Goal: Task Accomplishment & Management: Manage account settings

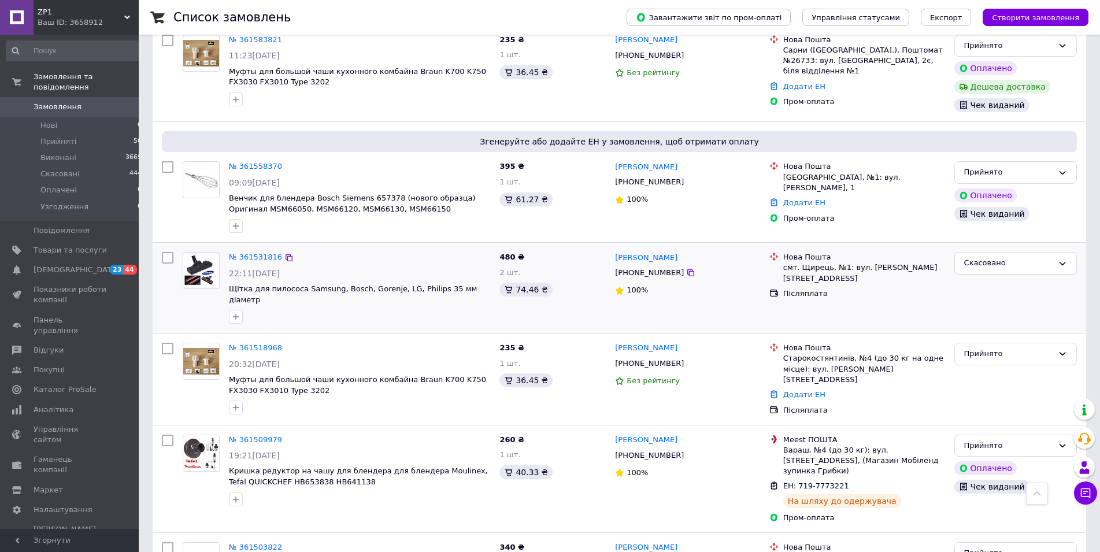
scroll to position [590, 0]
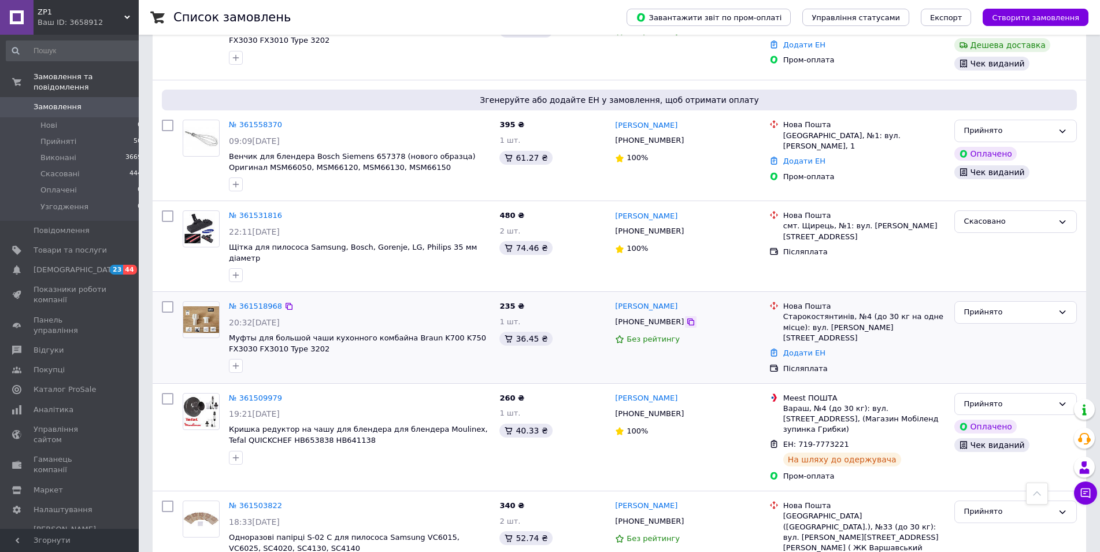
click at [686, 317] on icon at bounding box center [690, 321] width 9 height 9
click at [258, 302] on link "№ 361518968" at bounding box center [255, 306] width 53 height 9
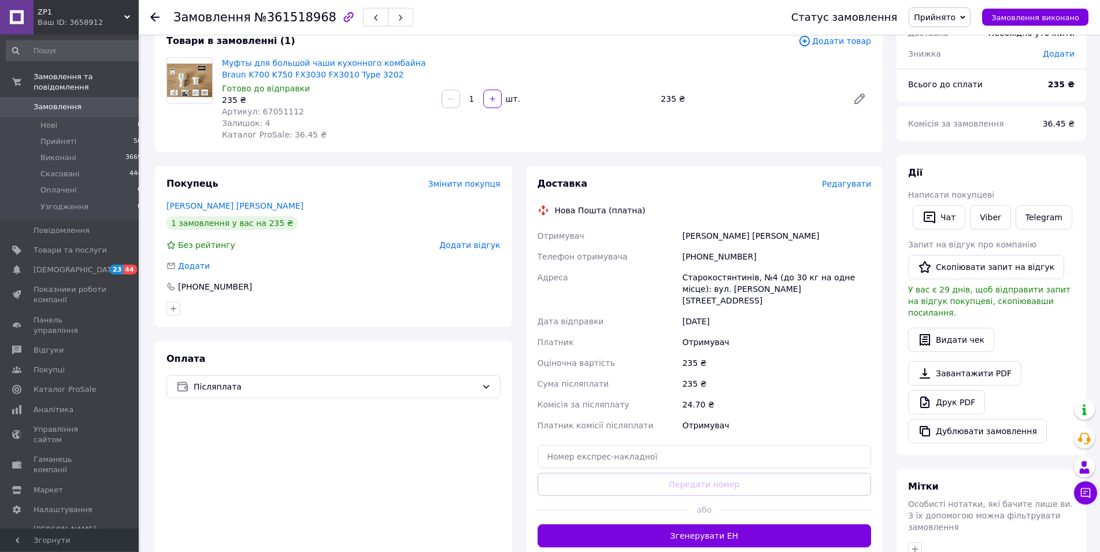
scroll to position [118, 0]
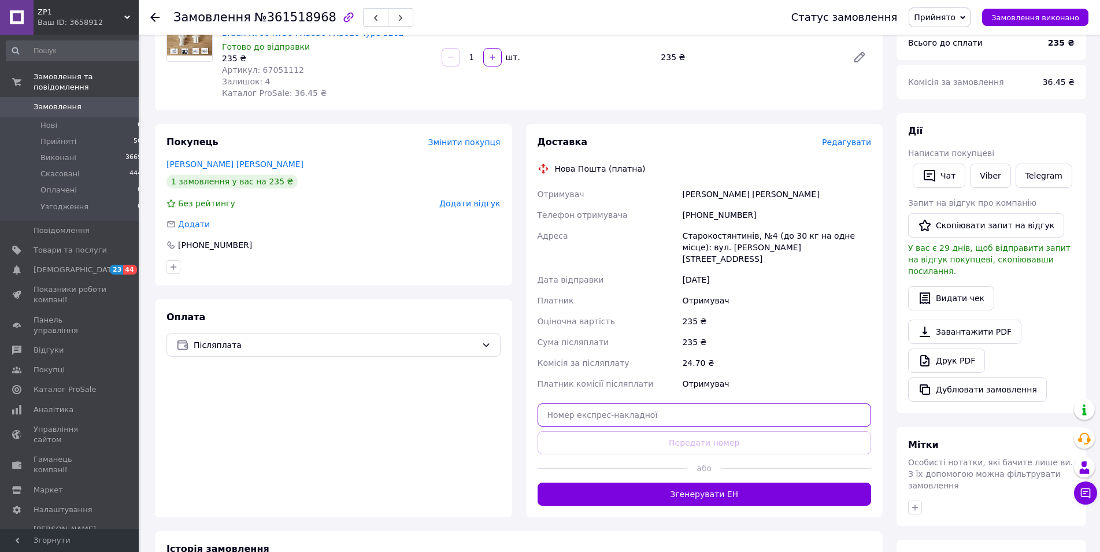
click at [572, 409] on input "text" at bounding box center [705, 414] width 334 height 23
paste input "20451247352064"
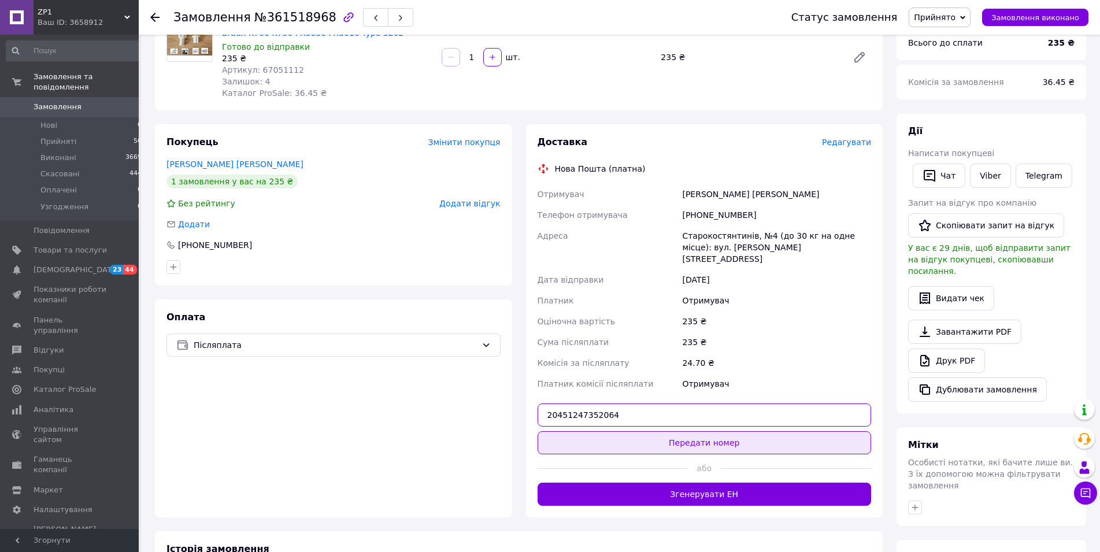
type input "20451247352064"
click at [665, 431] on button "Передати номер" at bounding box center [705, 442] width 334 height 23
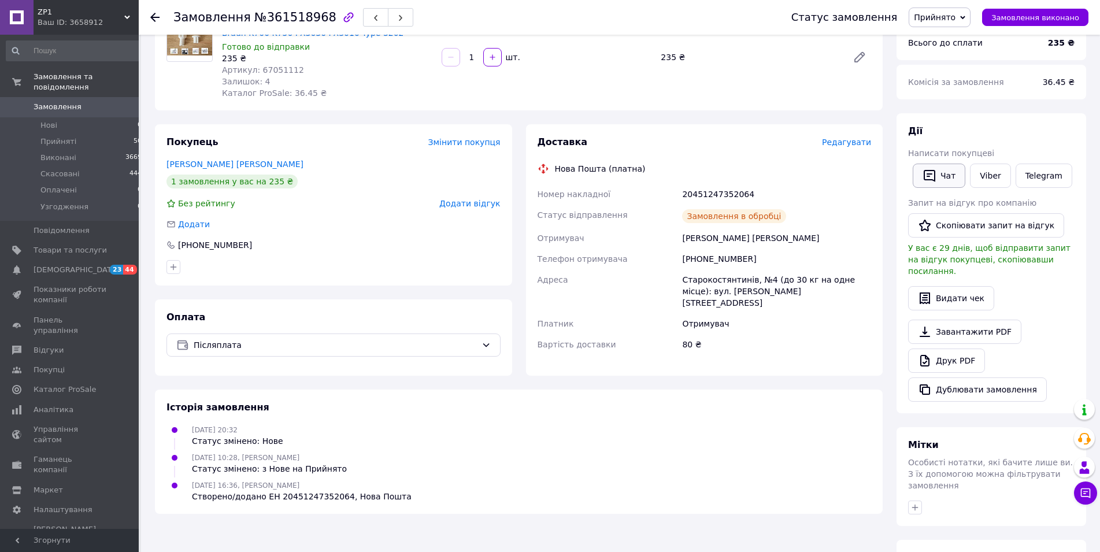
click at [942, 175] on button "Чат" at bounding box center [939, 176] width 53 height 24
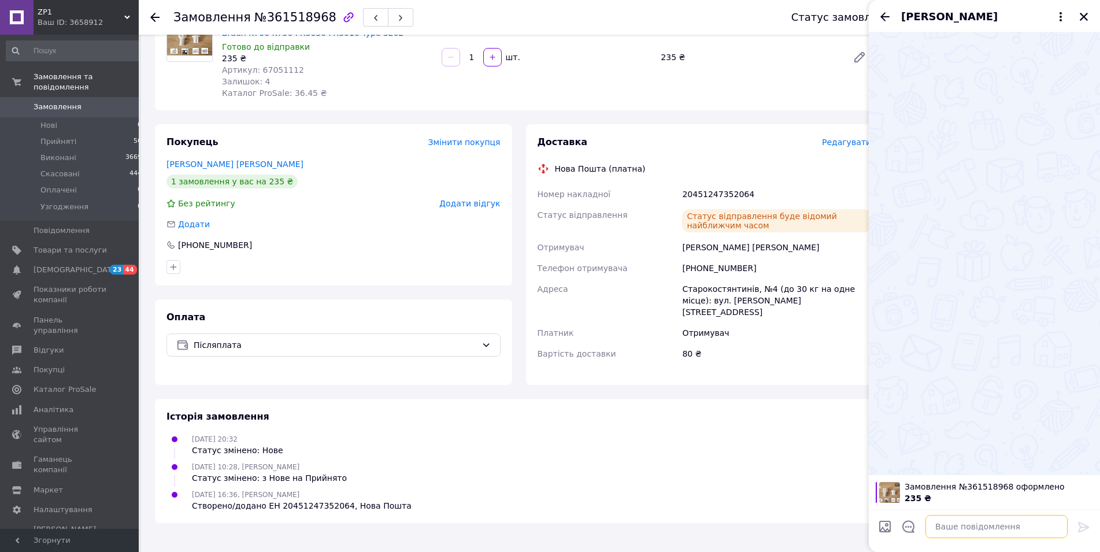
click at [954, 528] on textarea at bounding box center [996, 526] width 142 height 23
paste textarea "20451247352064"
type textarea "ТТН 20451247352064"
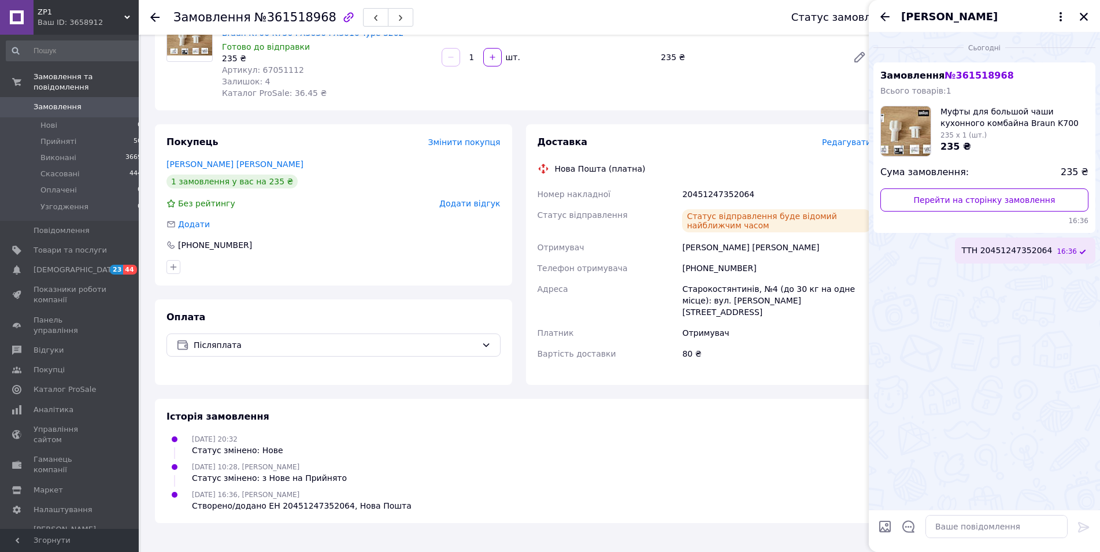
drag, startPoint x: 1082, startPoint y: 16, endPoint x: 945, endPoint y: 29, distance: 137.7
click at [1081, 16] on icon "Закрити" at bounding box center [1084, 17] width 10 height 10
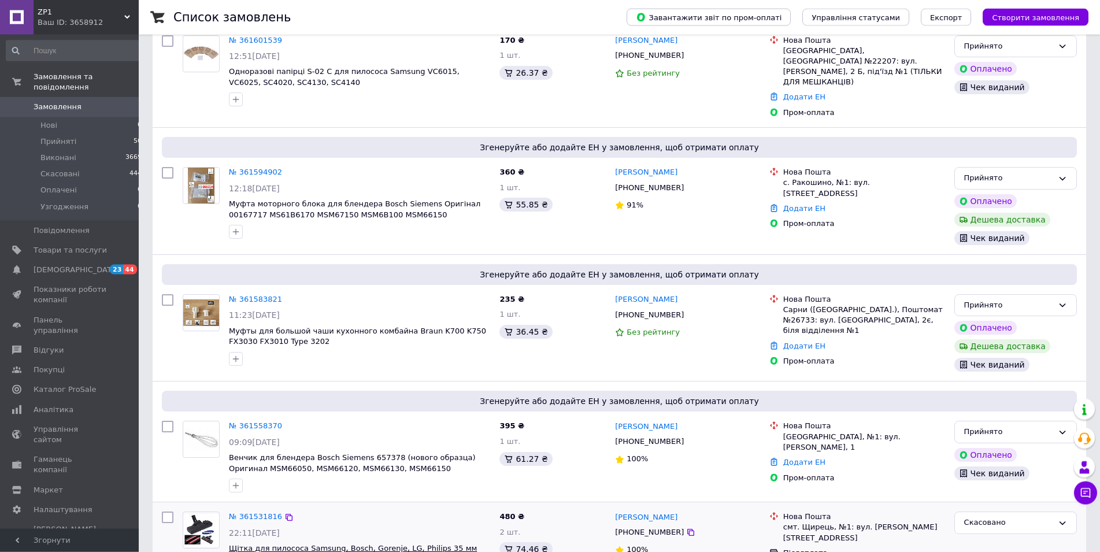
scroll to position [472, 0]
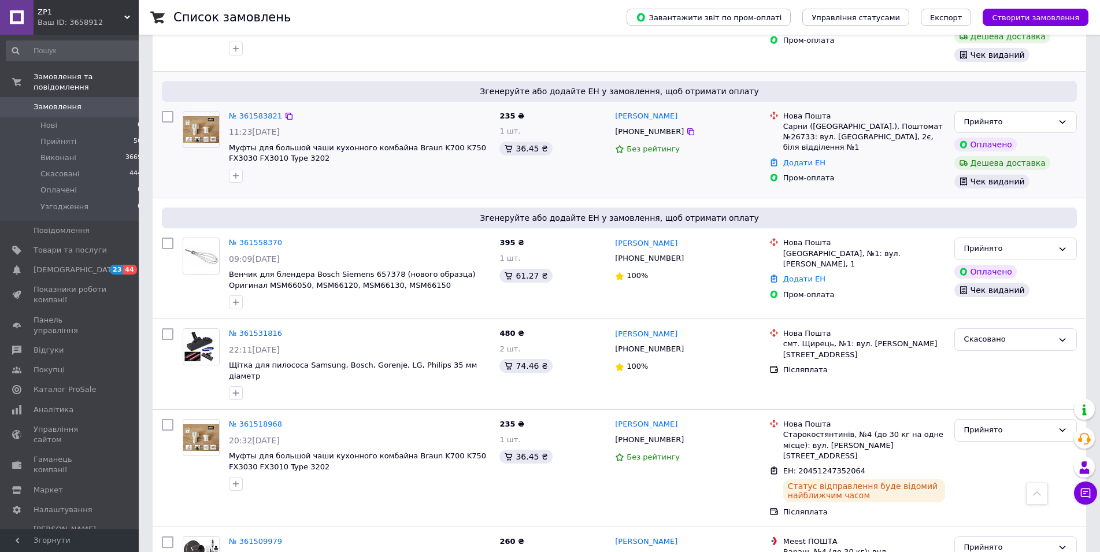
drag, startPoint x: 674, startPoint y: 122, endPoint x: 657, endPoint y: 121, distance: 17.4
click at [687, 128] on icon at bounding box center [690, 131] width 7 height 7
click at [245, 112] on link "№ 361583821" at bounding box center [255, 116] width 53 height 9
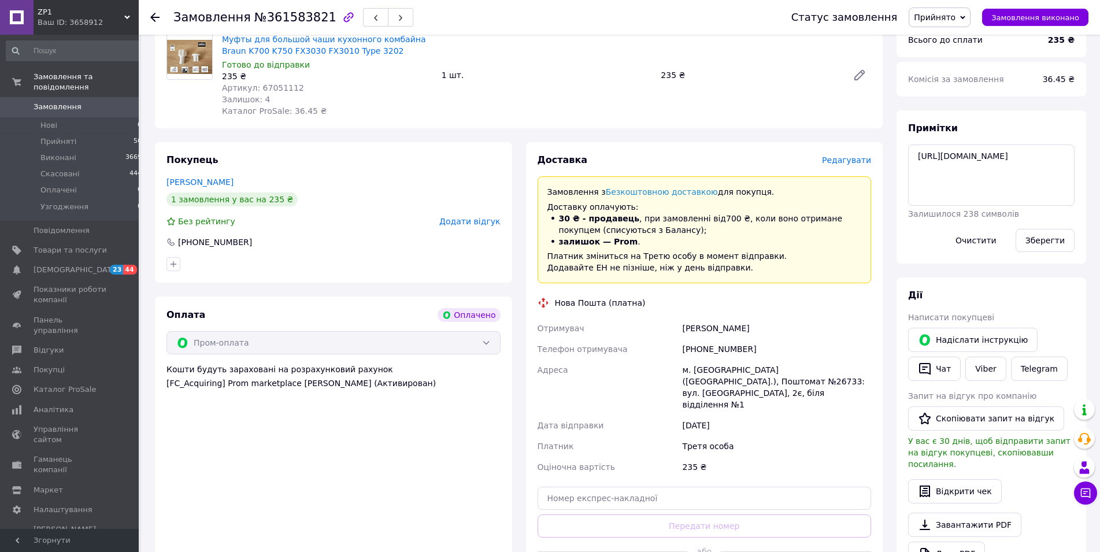
scroll to position [472, 0]
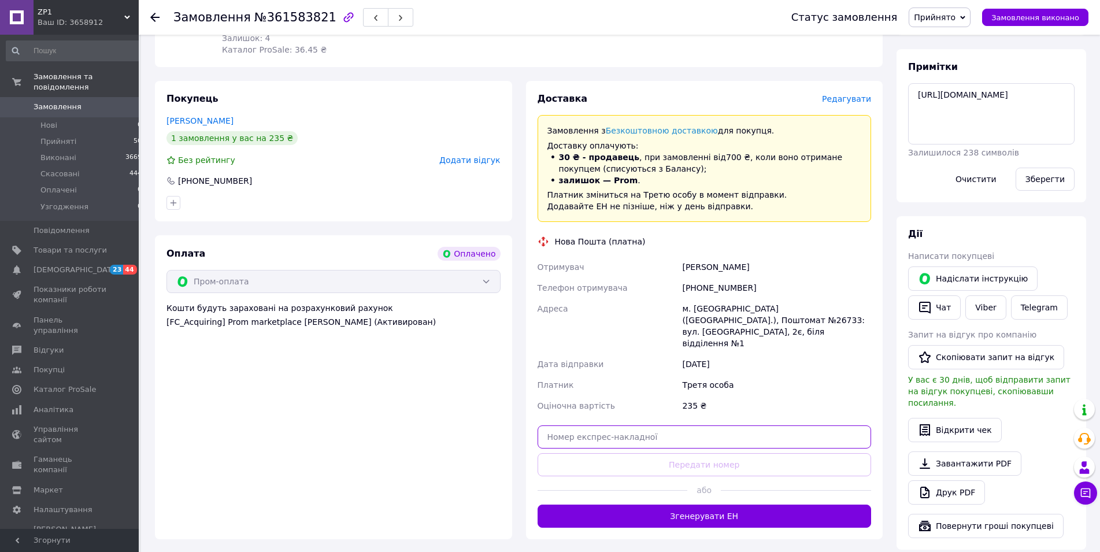
paste input "20451247353780"
type input "20451247353780"
click at [670, 418] on div "Доставка Редагувати Замовлення з Безкоштовною доставкою для покупця. Доставку о…" at bounding box center [705, 309] width 334 height 435
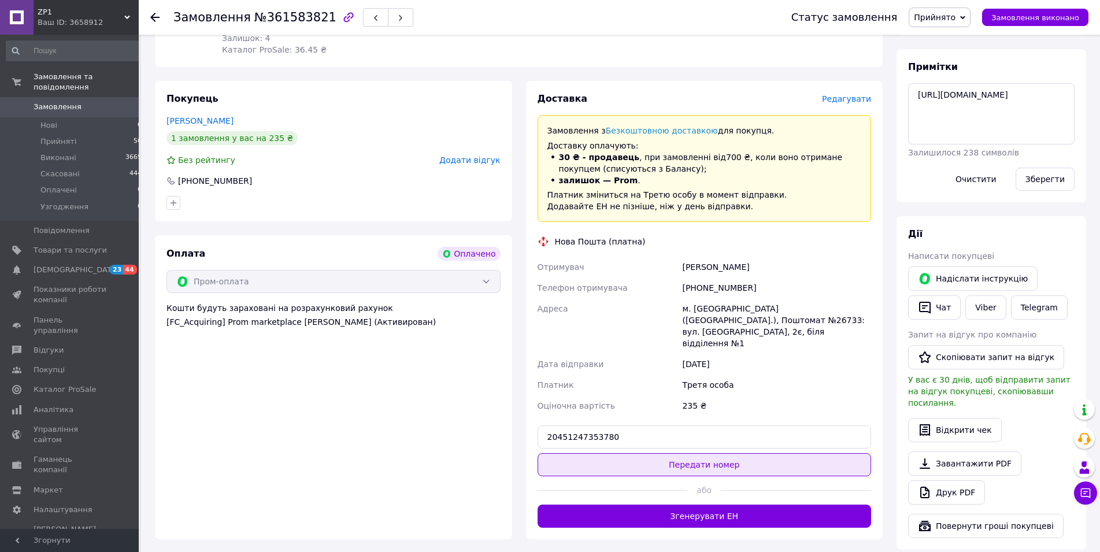
click at [670, 453] on button "Передати номер" at bounding box center [705, 464] width 334 height 23
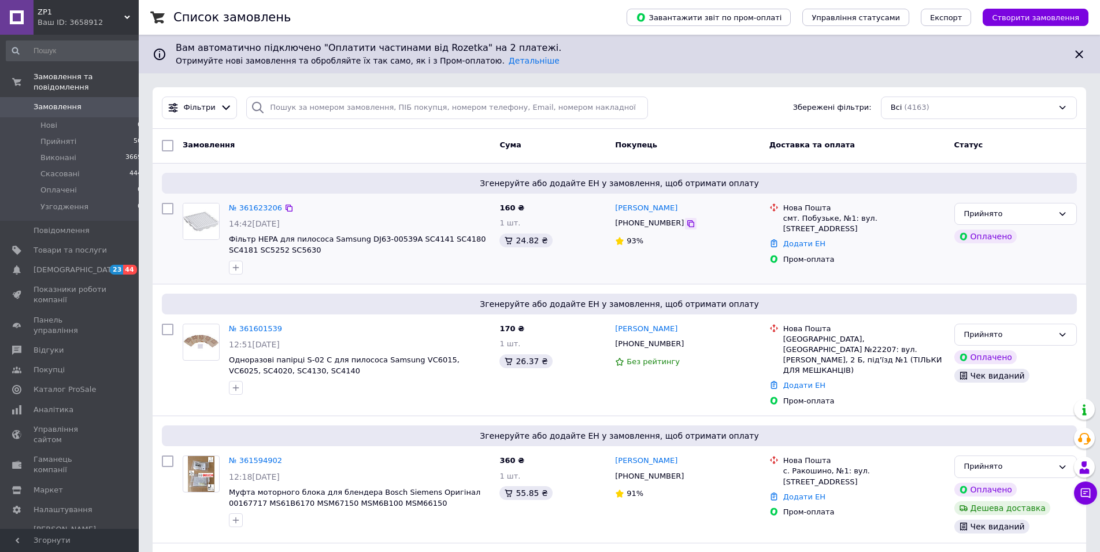
click at [686, 224] on icon at bounding box center [690, 223] width 9 height 9
click at [258, 206] on link "№ 361623206" at bounding box center [255, 207] width 53 height 9
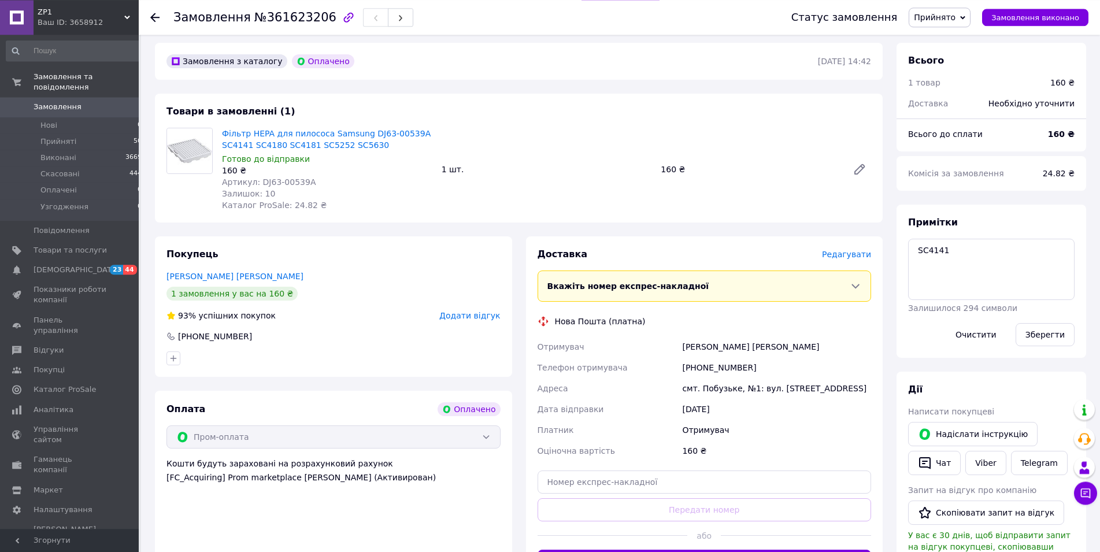
scroll to position [413, 0]
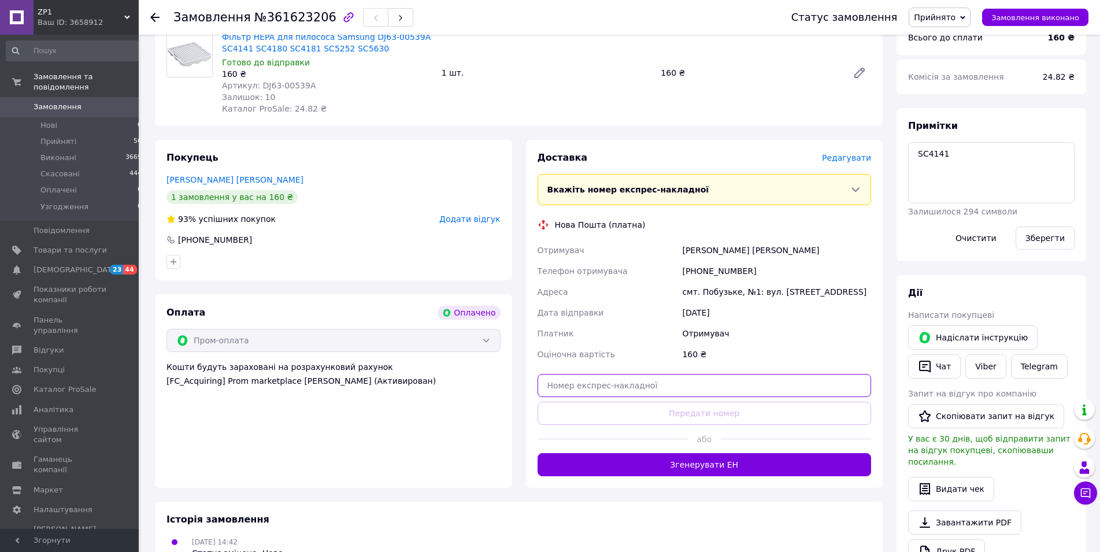
paste input "20451247355664"
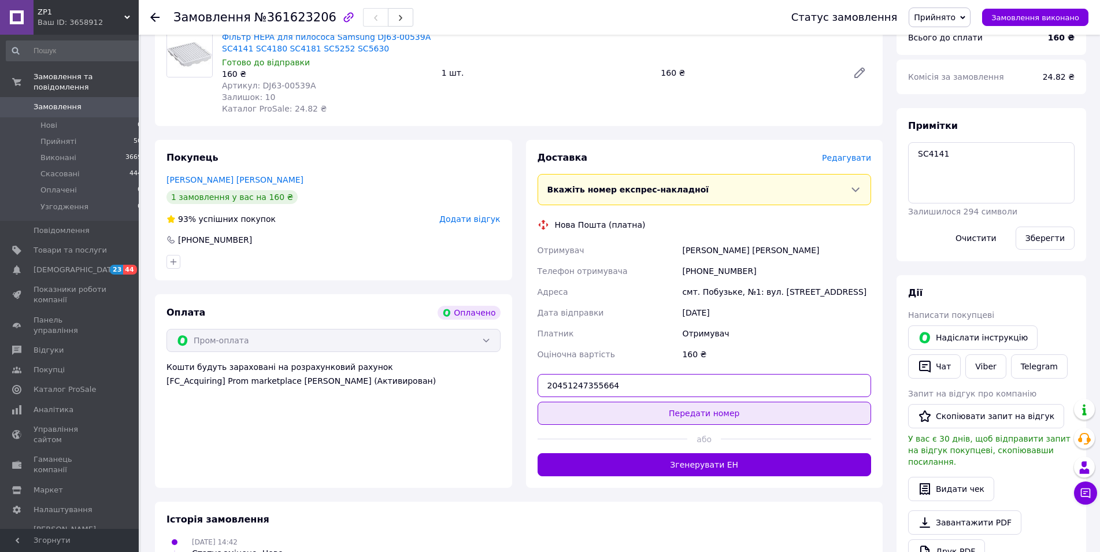
type input "20451247355664"
click at [684, 402] on button "Передати номер" at bounding box center [705, 413] width 334 height 23
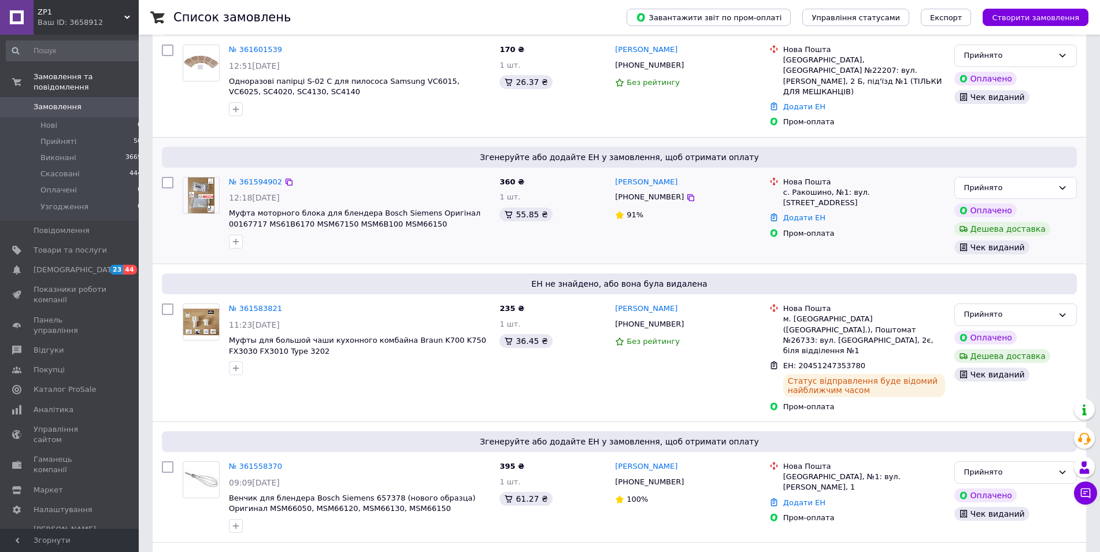
scroll to position [472, 0]
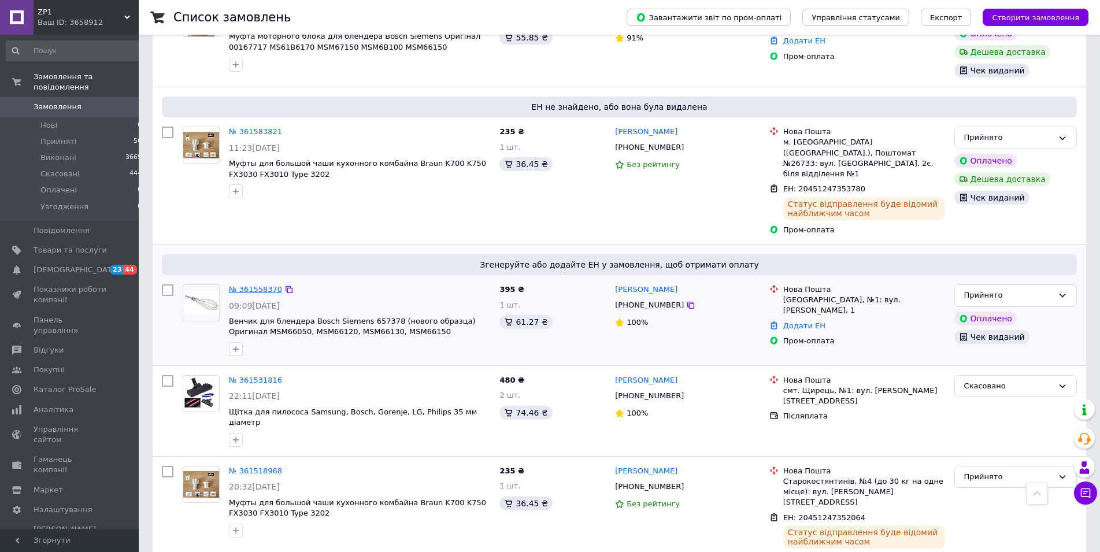
click at [251, 285] on link "№ 361558370" at bounding box center [255, 289] width 53 height 9
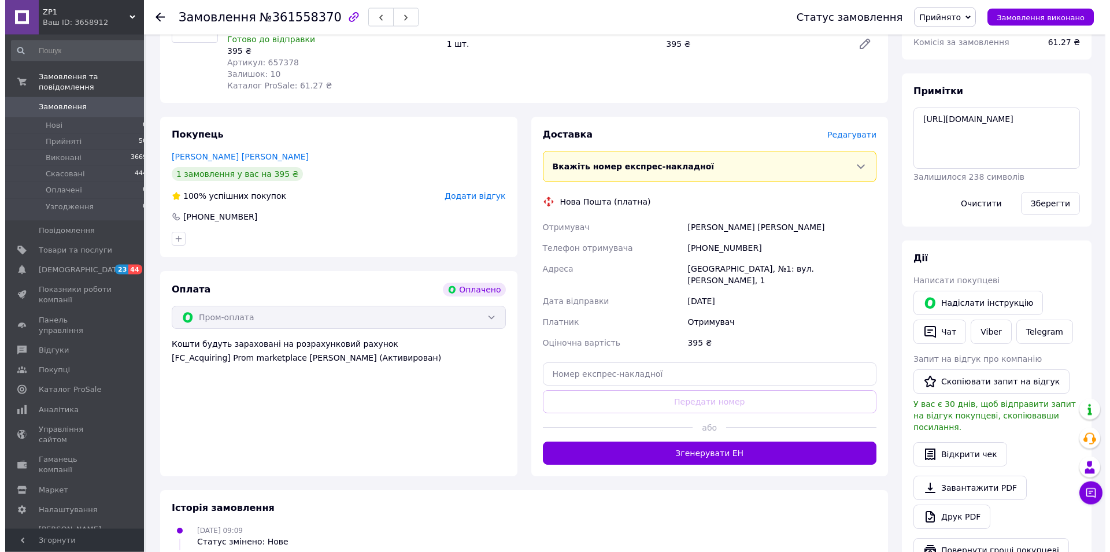
scroll to position [525, 0]
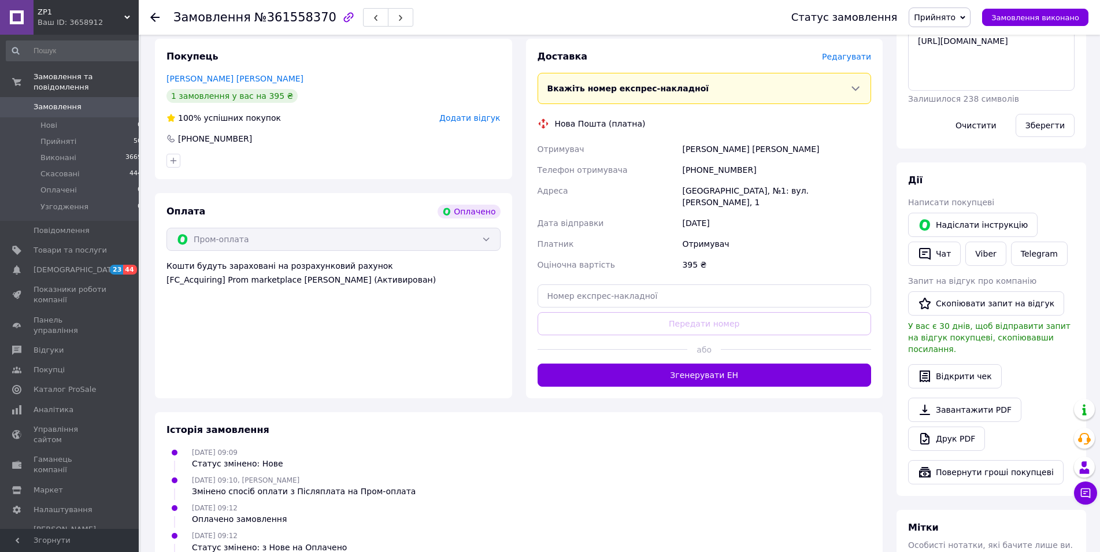
click at [856, 52] on span "Редагувати" at bounding box center [846, 56] width 49 height 9
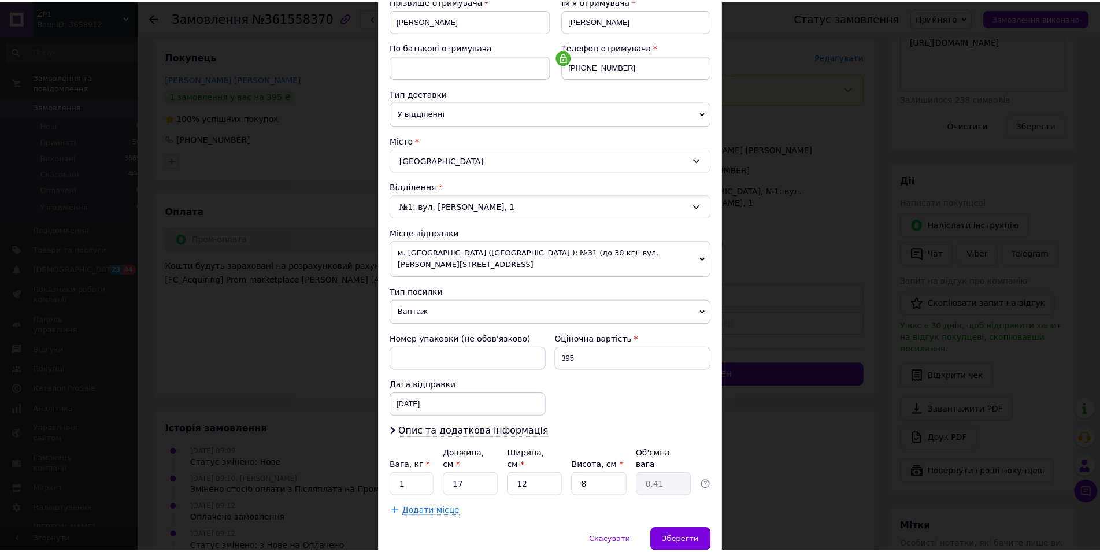
scroll to position [198, 0]
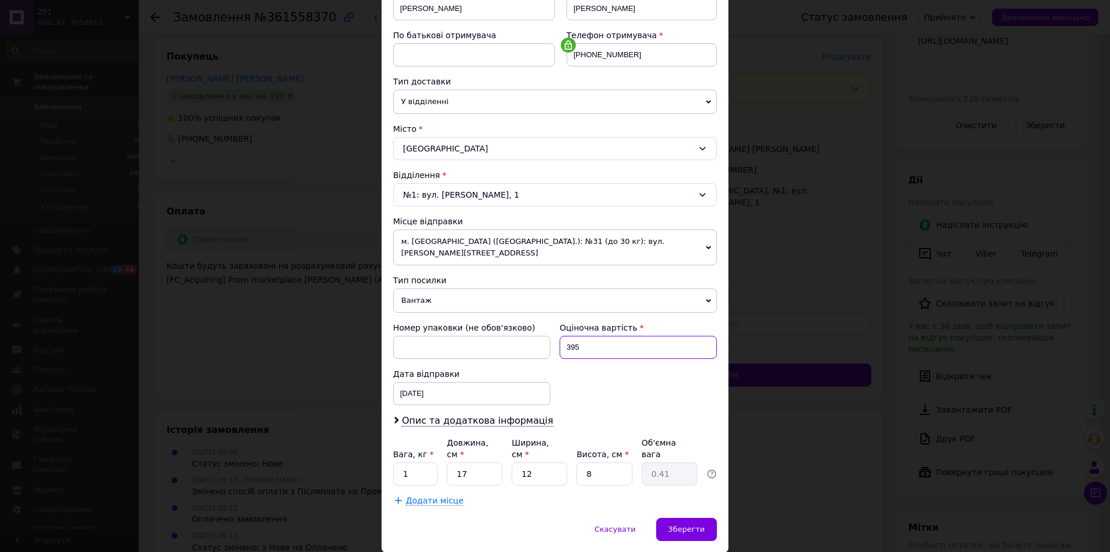
click at [610, 336] on input "395" at bounding box center [637, 347] width 157 height 23
type input "3"
type input "790"
click at [681, 525] on span "Зберегти" at bounding box center [686, 529] width 36 height 9
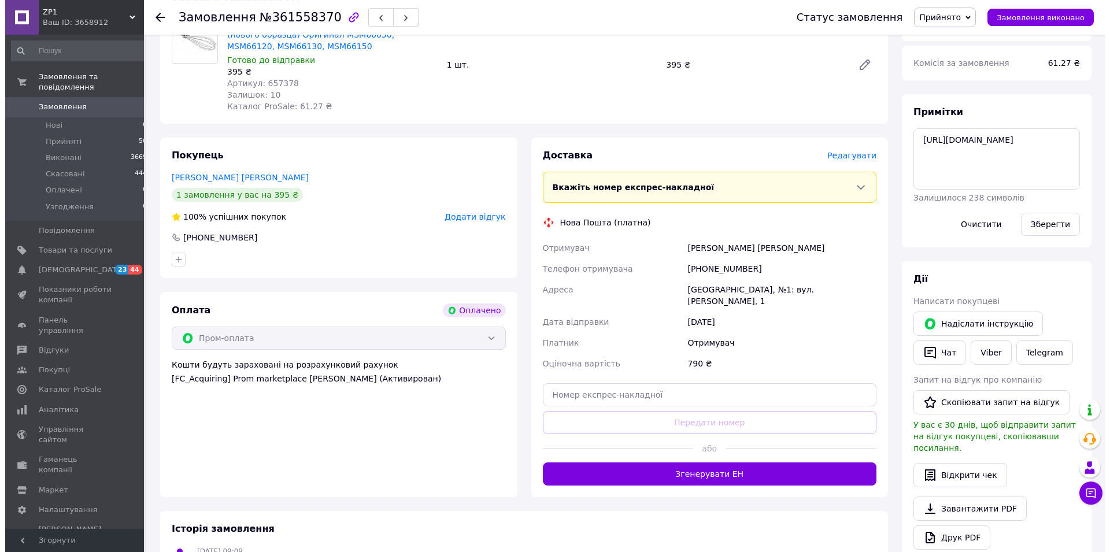
scroll to position [295, 0]
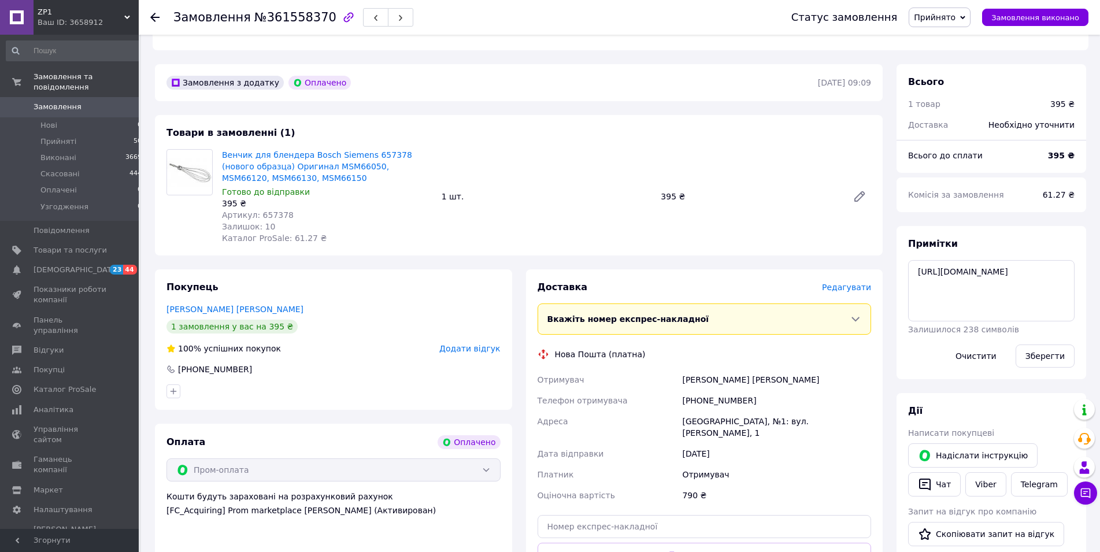
click at [854, 283] on span "Редагувати" at bounding box center [846, 287] width 49 height 9
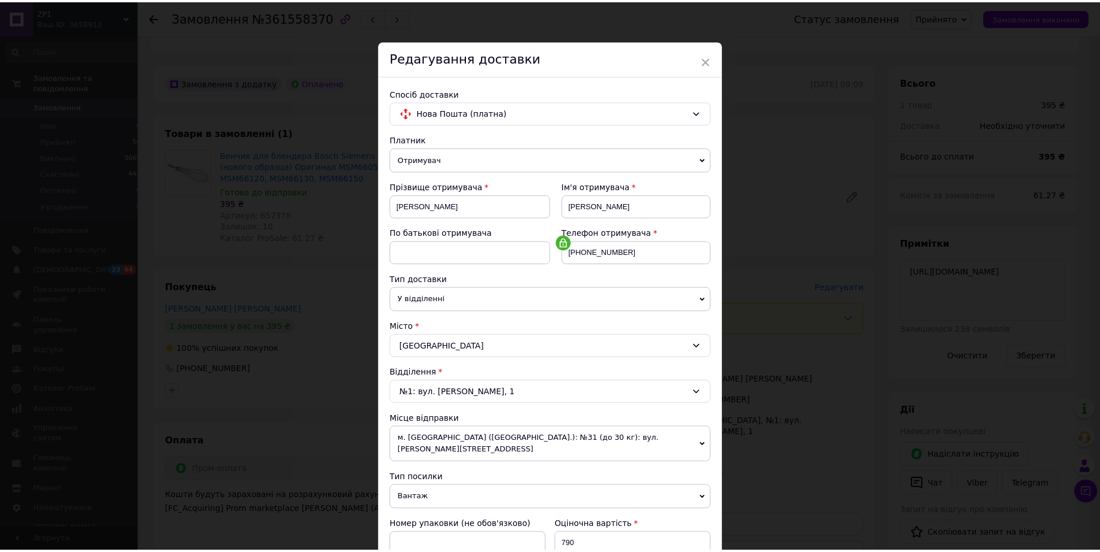
scroll to position [198, 0]
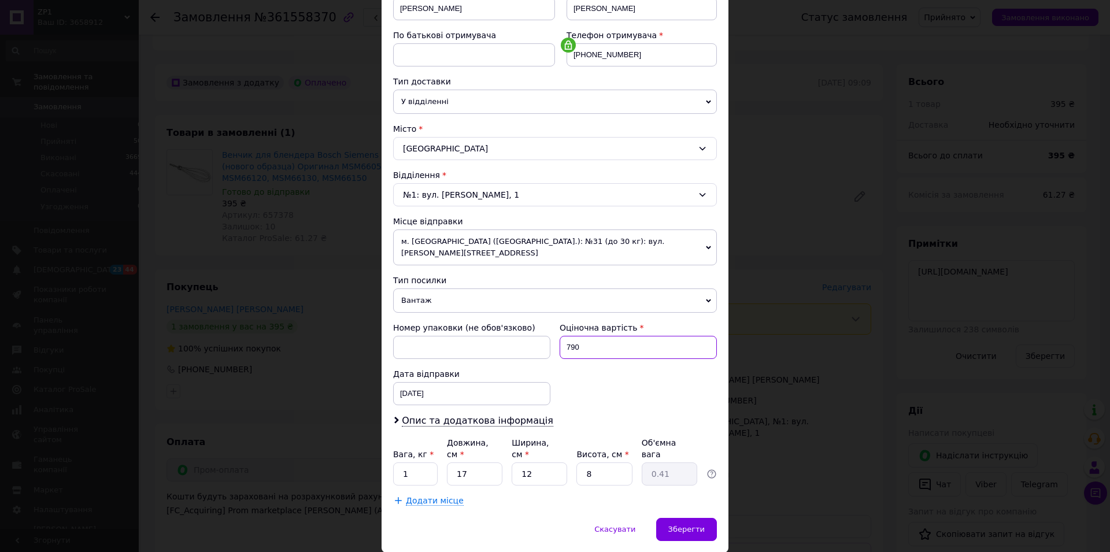
drag, startPoint x: 590, startPoint y: 336, endPoint x: 507, endPoint y: 316, distance: 85.5
click at [559, 336] on input "790" at bounding box center [637, 347] width 157 height 23
type input "395"
click at [674, 525] on span "Зберегти" at bounding box center [686, 529] width 36 height 9
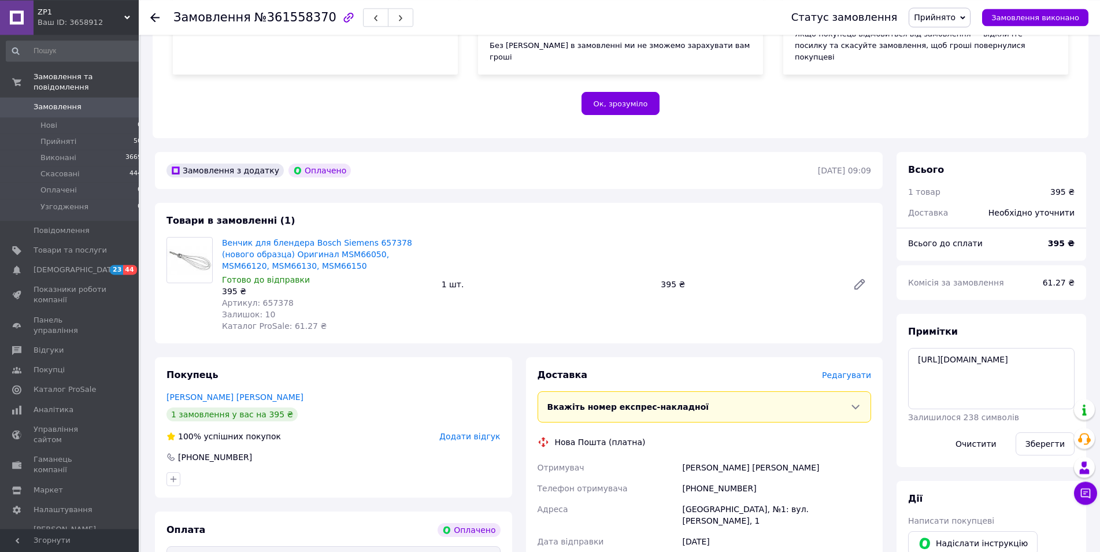
scroll to position [295, 0]
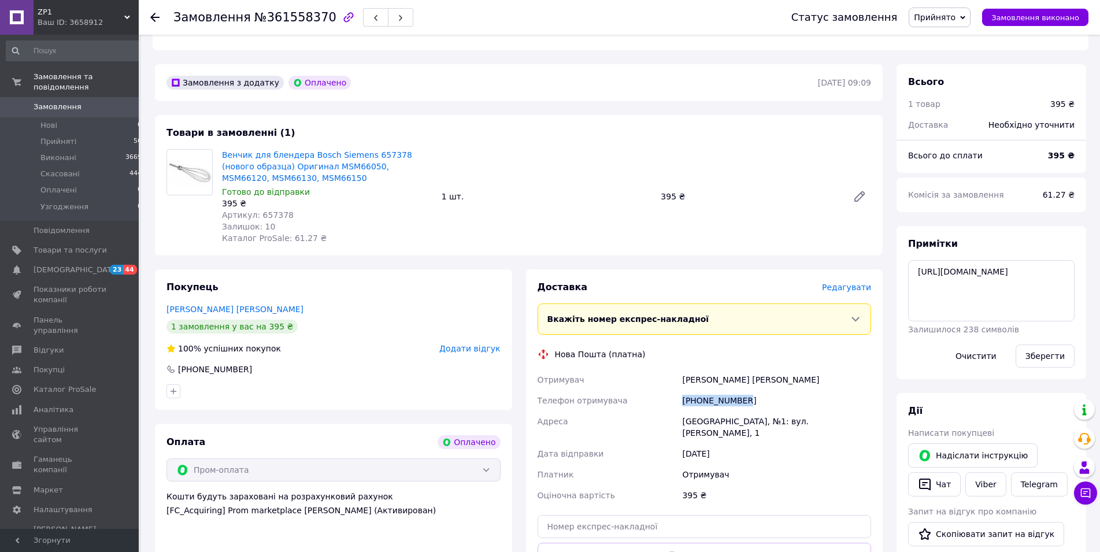
drag, startPoint x: 683, startPoint y: 388, endPoint x: 766, endPoint y: 388, distance: 83.8
click at [766, 390] on div "[PHONE_NUMBER]" at bounding box center [777, 400] width 194 height 21
copy div "[PHONE_NUMBER]"
paste input "20451247366859"
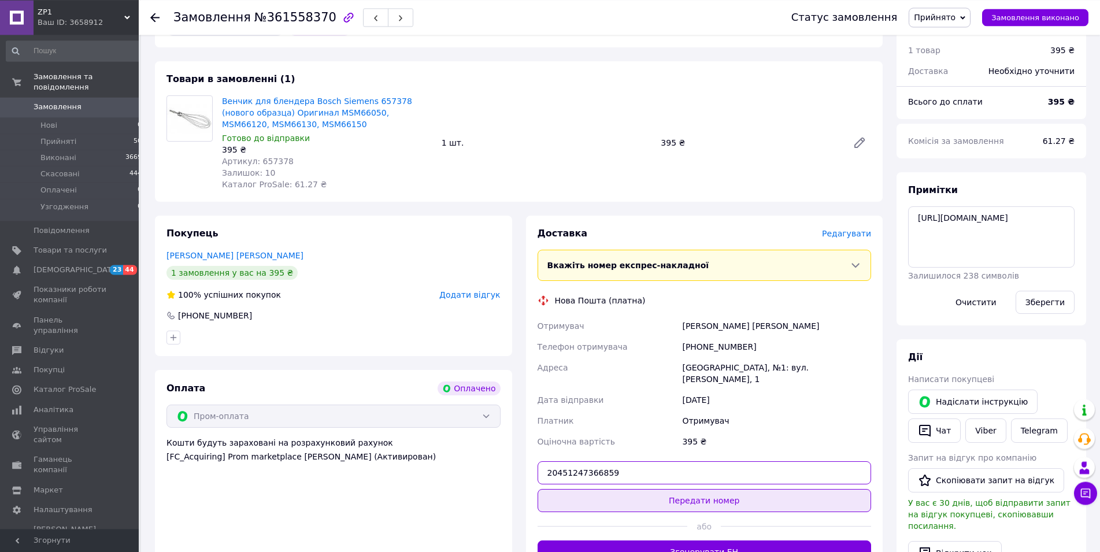
scroll to position [354, 0]
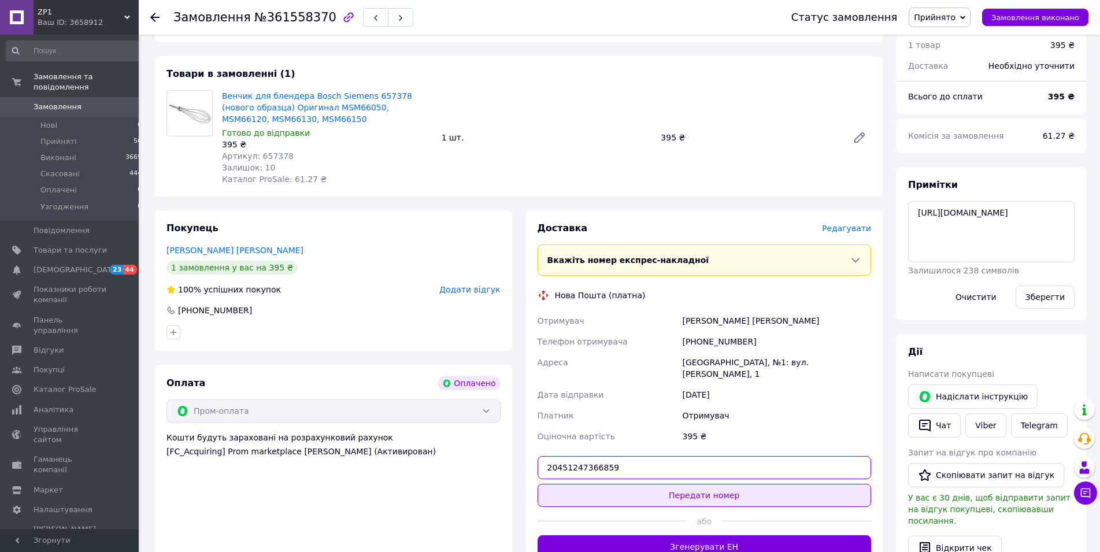
type input "20451247366859"
click at [707, 484] on button "Передати номер" at bounding box center [705, 495] width 334 height 23
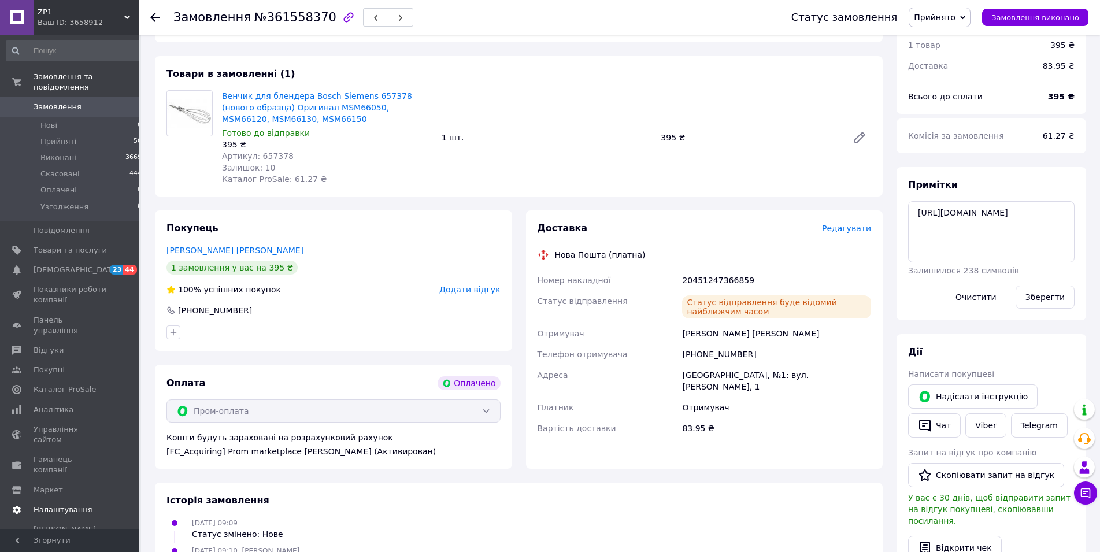
click at [72, 505] on span "Налаштування" at bounding box center [63, 510] width 59 height 10
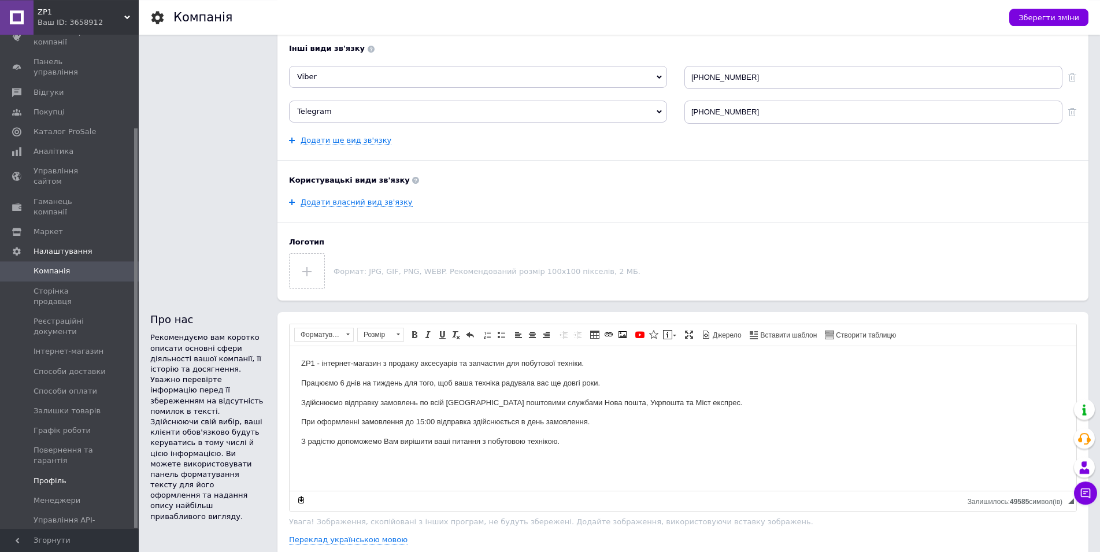
scroll to position [295, 0]
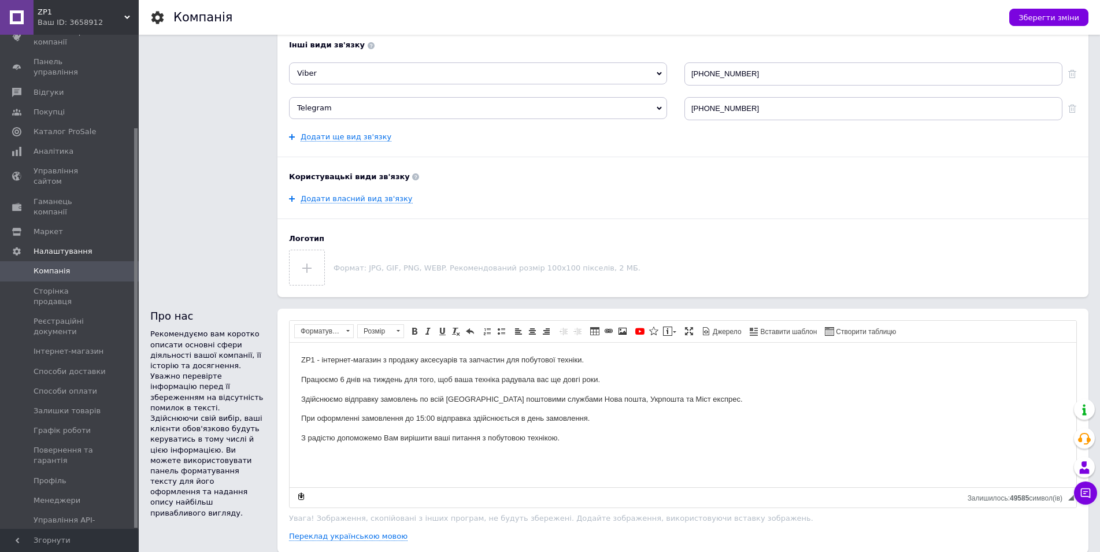
click at [73, 545] on span "[PERSON_NAME] та рахунки Prom топ" at bounding box center [70, 561] width 73 height 32
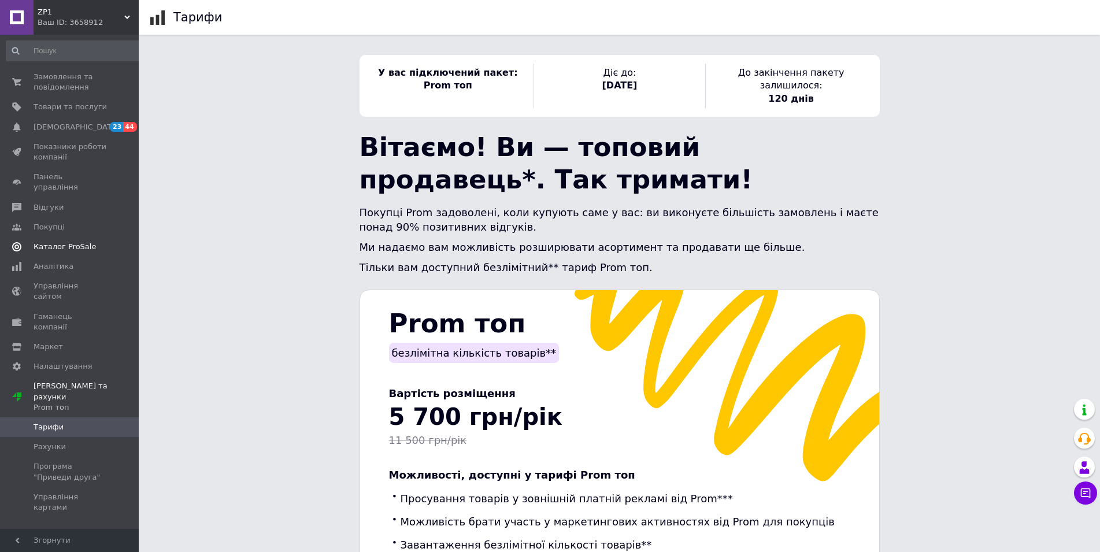
click at [72, 242] on span "Каталог ProSale" at bounding box center [65, 247] width 62 height 10
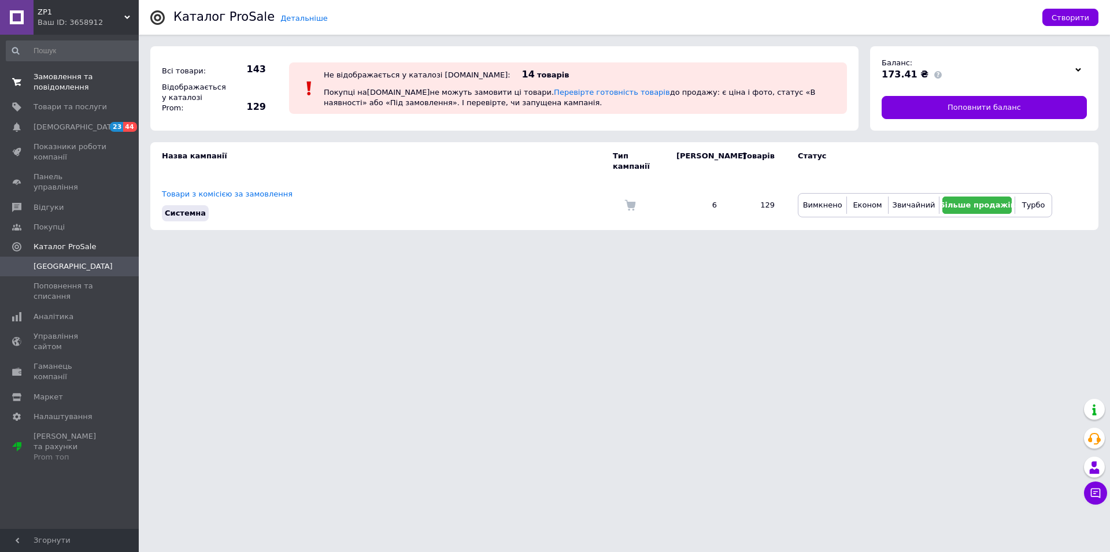
click at [60, 88] on span "Замовлення та повідомлення" at bounding box center [70, 82] width 73 height 21
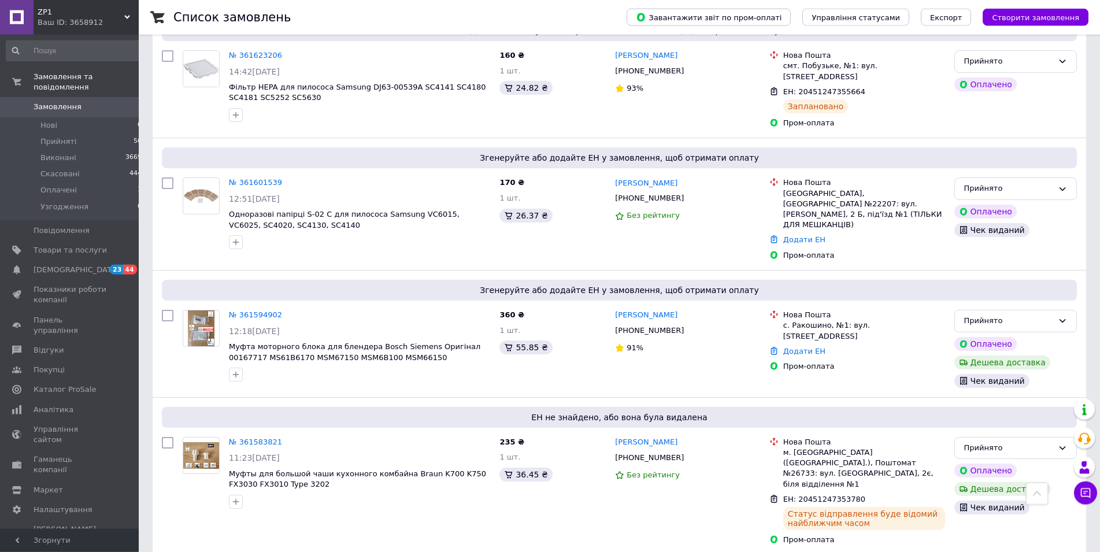
scroll to position [236, 0]
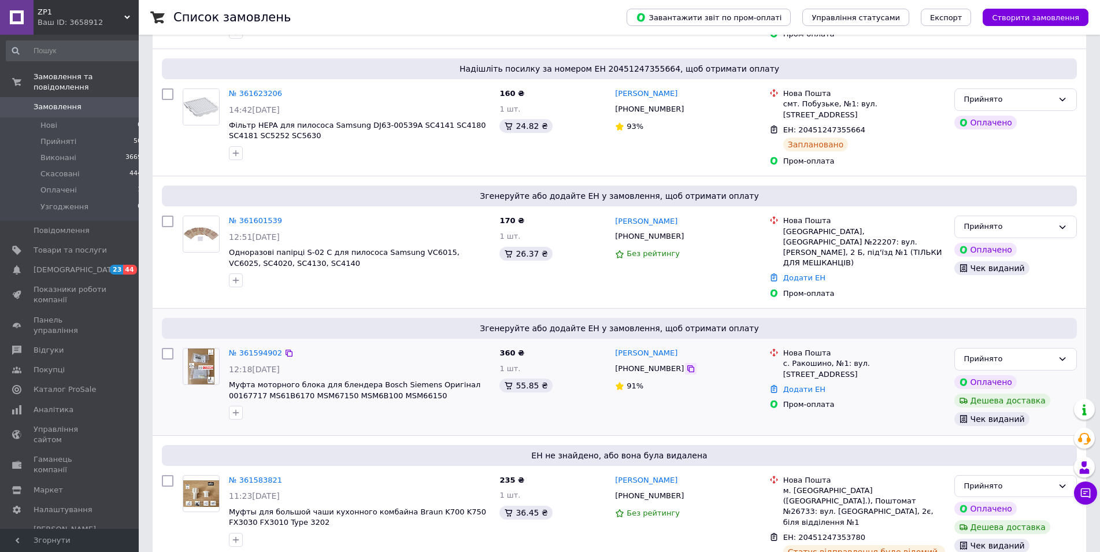
click at [686, 364] on icon at bounding box center [690, 368] width 9 height 9
click at [260, 349] on link "№ 361594902" at bounding box center [255, 353] width 53 height 9
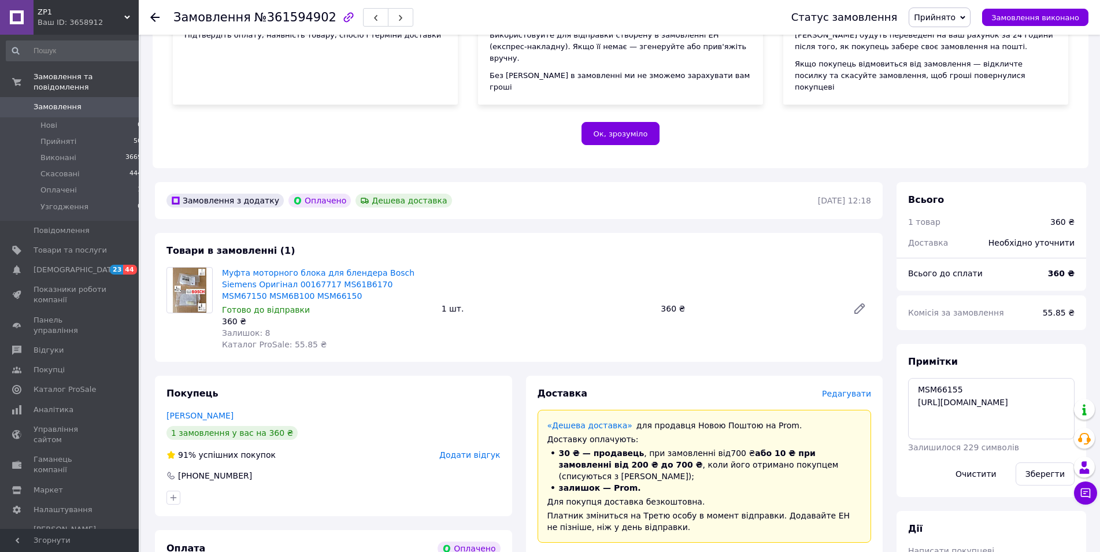
scroll to position [413, 0]
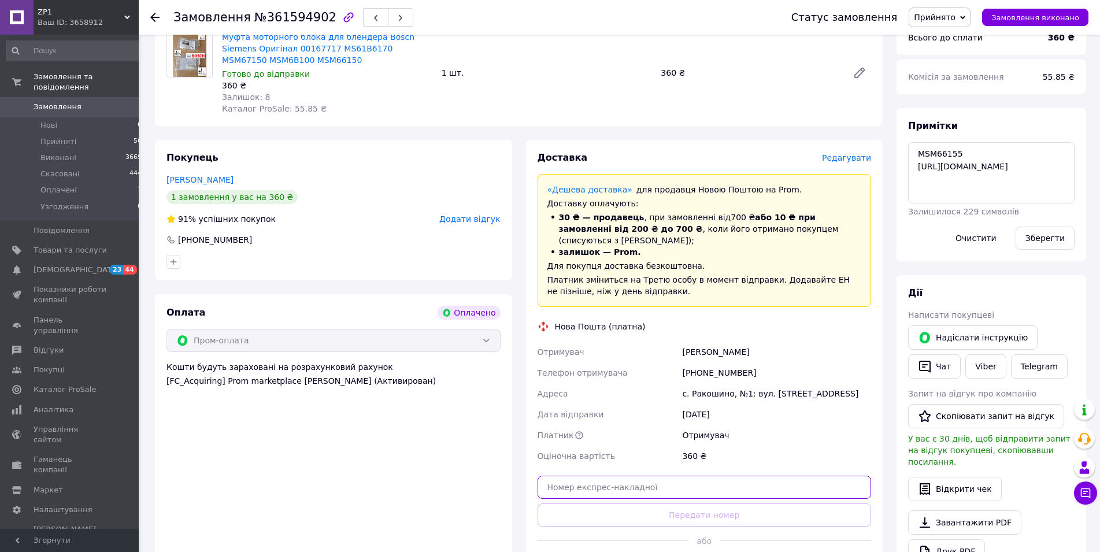
paste input "20451247368932"
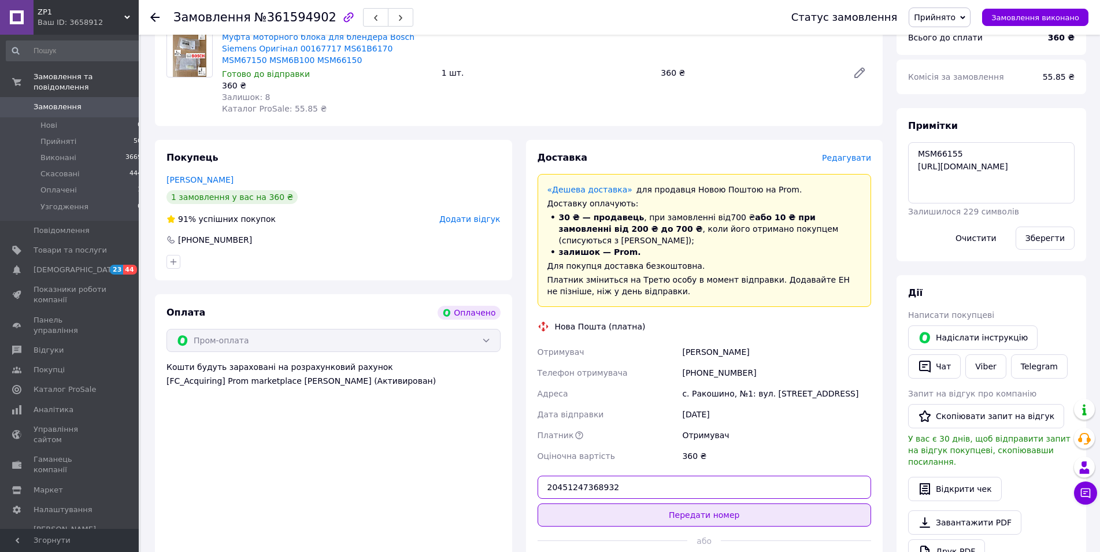
type input "20451247368932"
click at [696, 503] on button "Передати номер" at bounding box center [705, 514] width 334 height 23
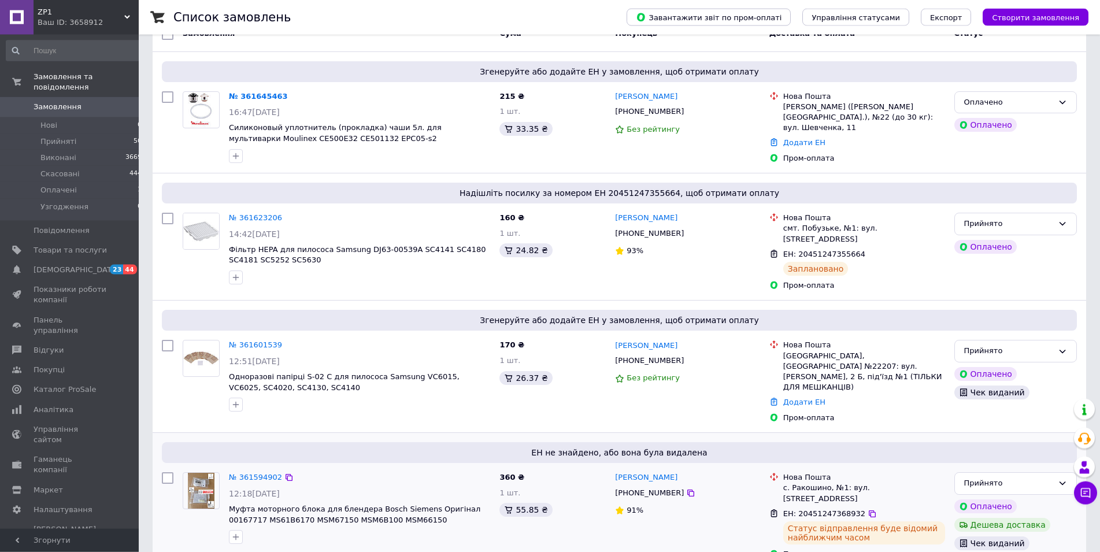
scroll to position [118, 0]
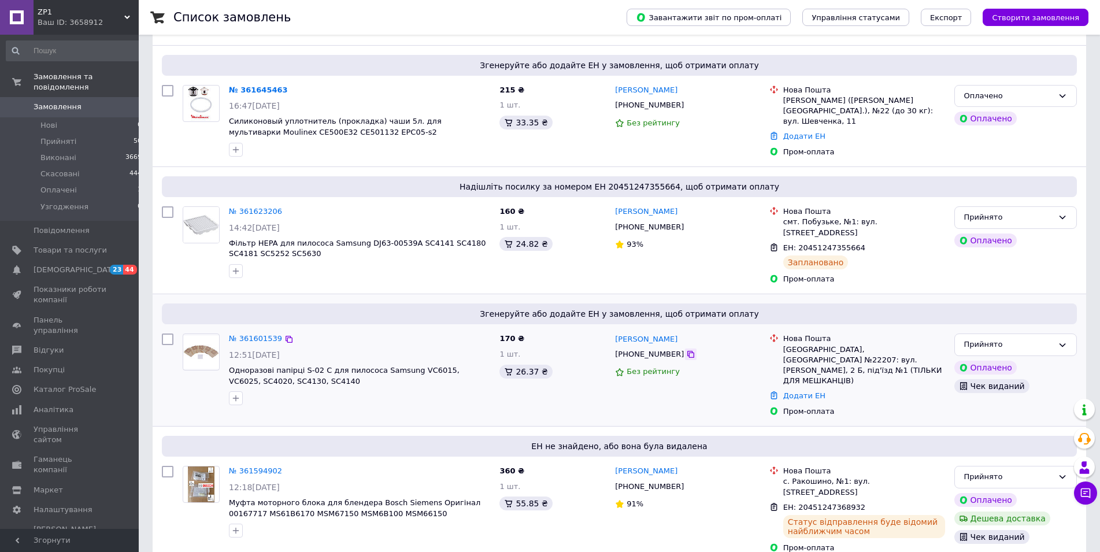
click at [686, 350] on icon at bounding box center [690, 354] width 9 height 9
click at [257, 334] on link "№ 361601539" at bounding box center [255, 338] width 53 height 9
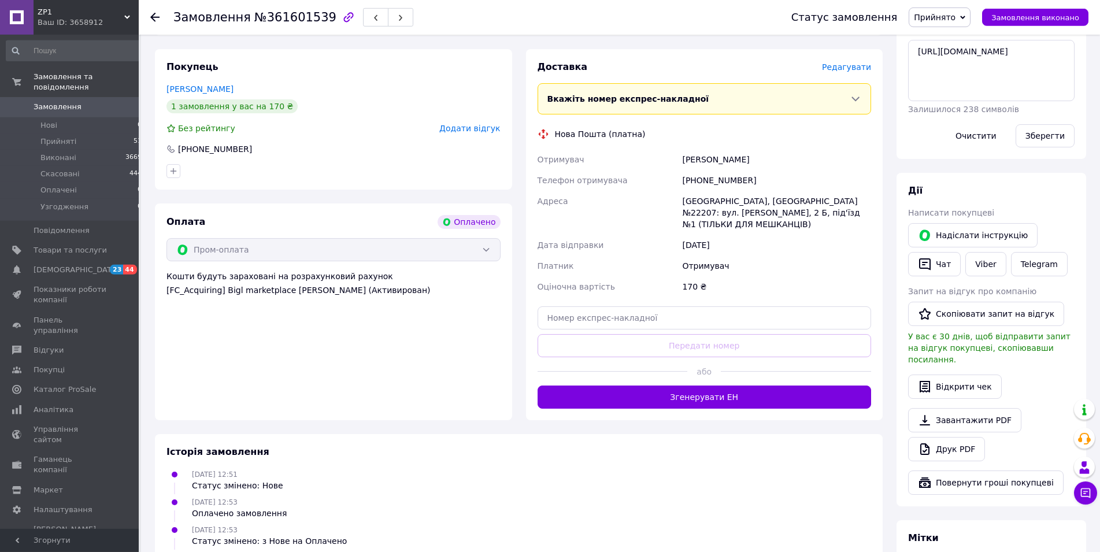
scroll to position [531, 0]
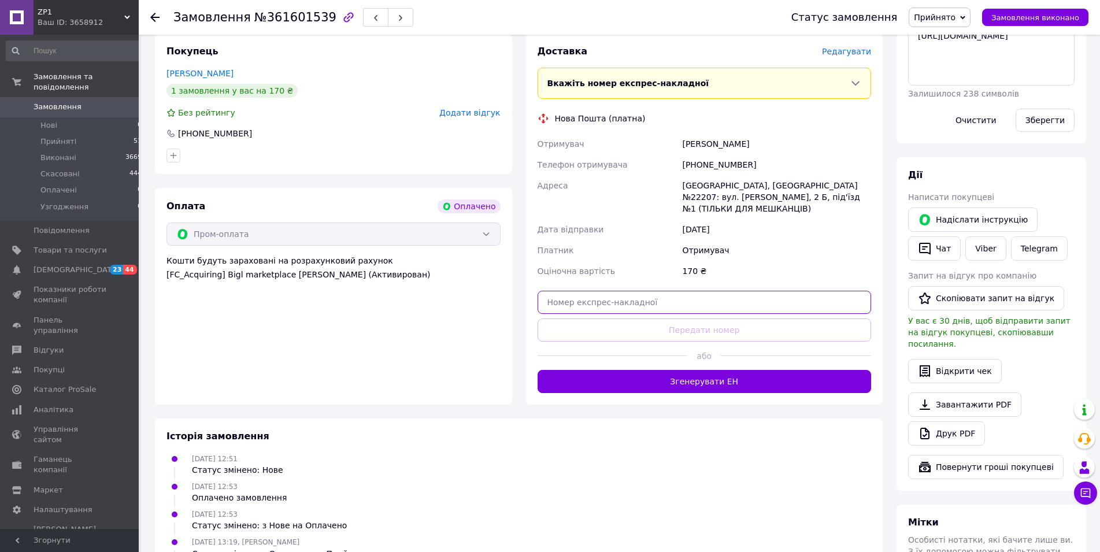
paste input "20451247376931"
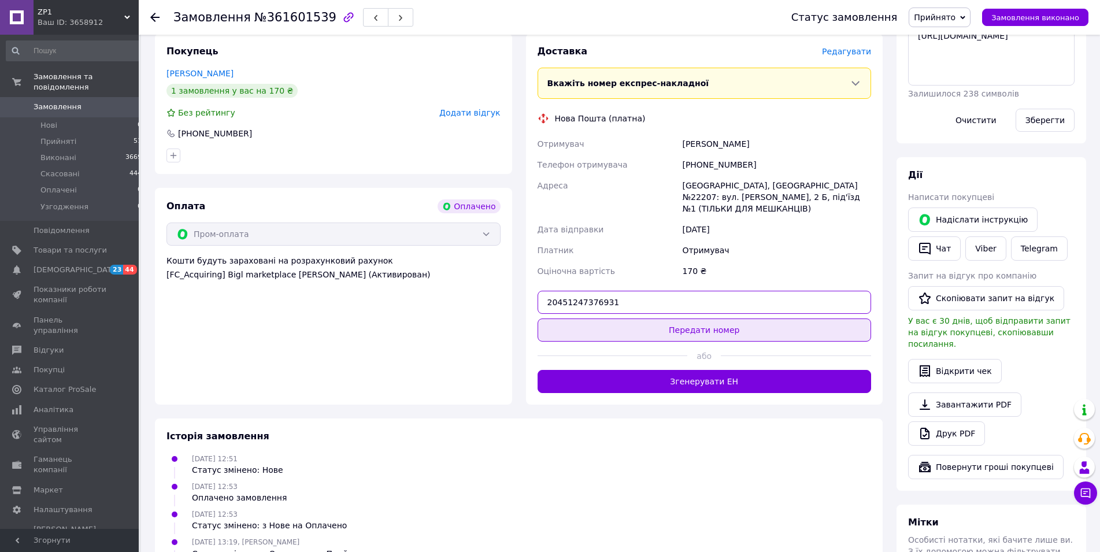
type input "20451247376931"
click at [624, 318] on button "Передати номер" at bounding box center [705, 329] width 334 height 23
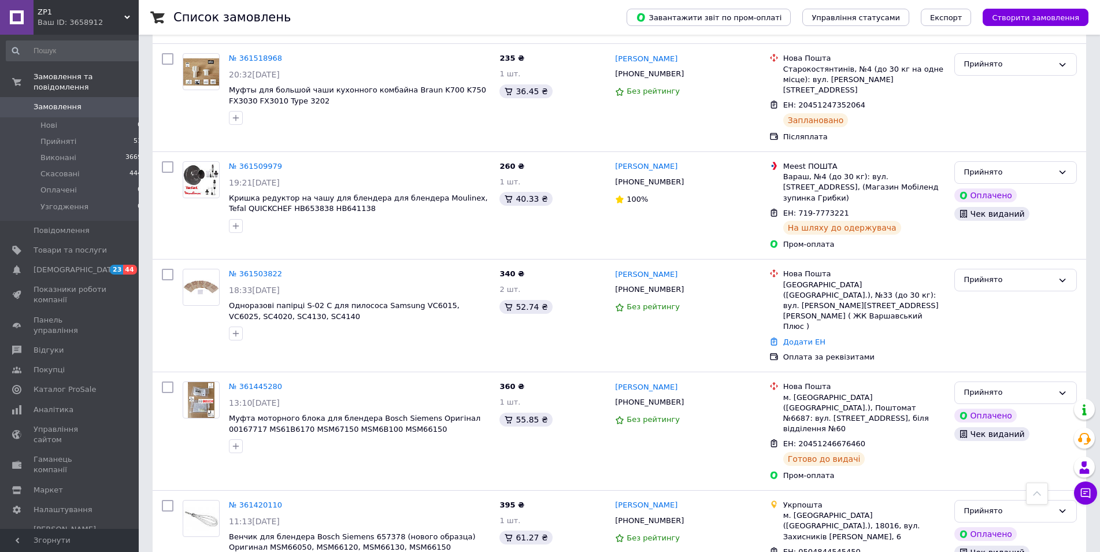
scroll to position [1061, 0]
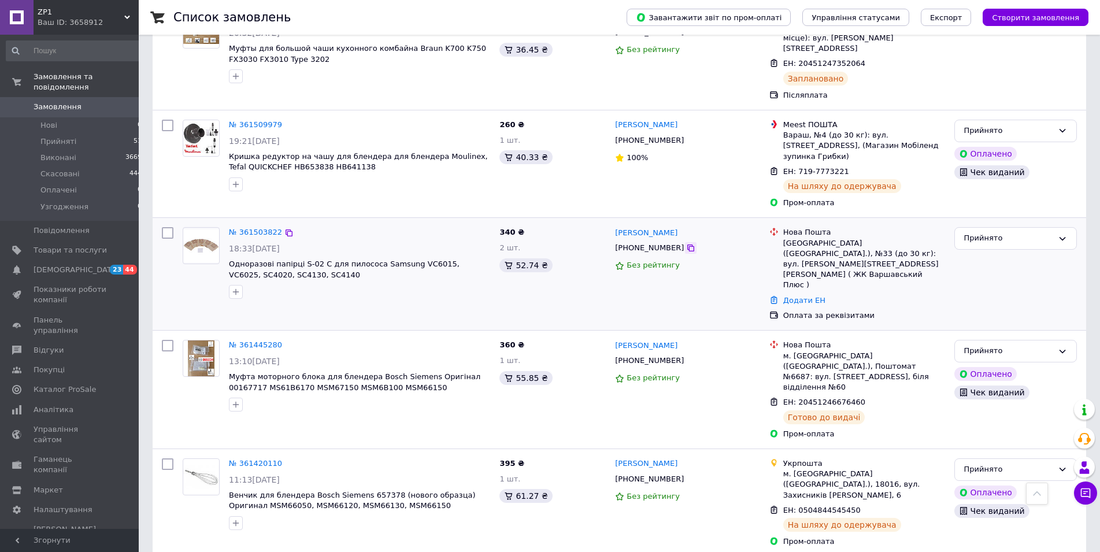
click at [686, 243] on icon at bounding box center [690, 247] width 9 height 9
click at [237, 228] on link "№ 361503822" at bounding box center [255, 232] width 53 height 9
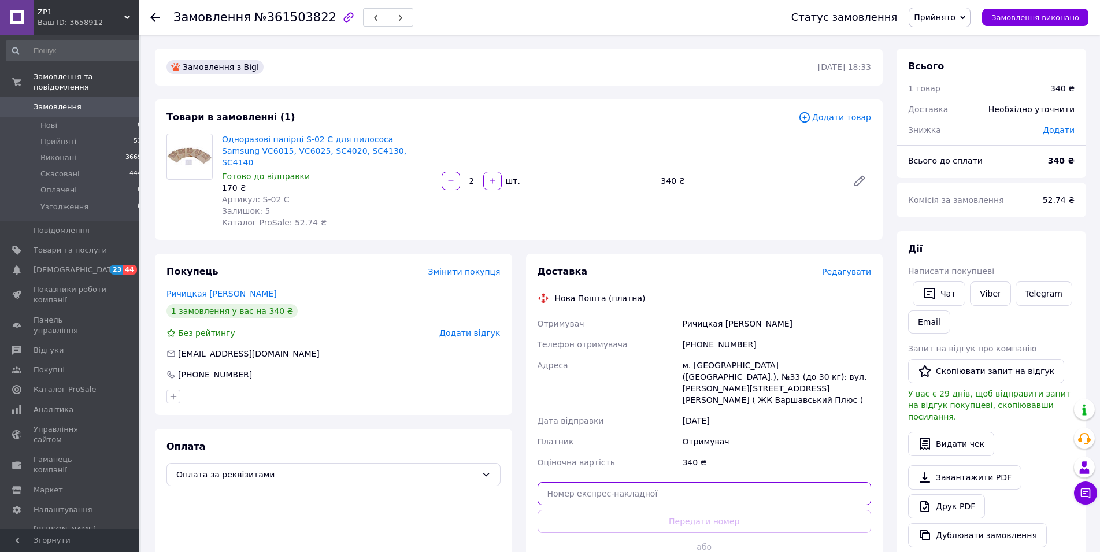
paste input "20451247378162"
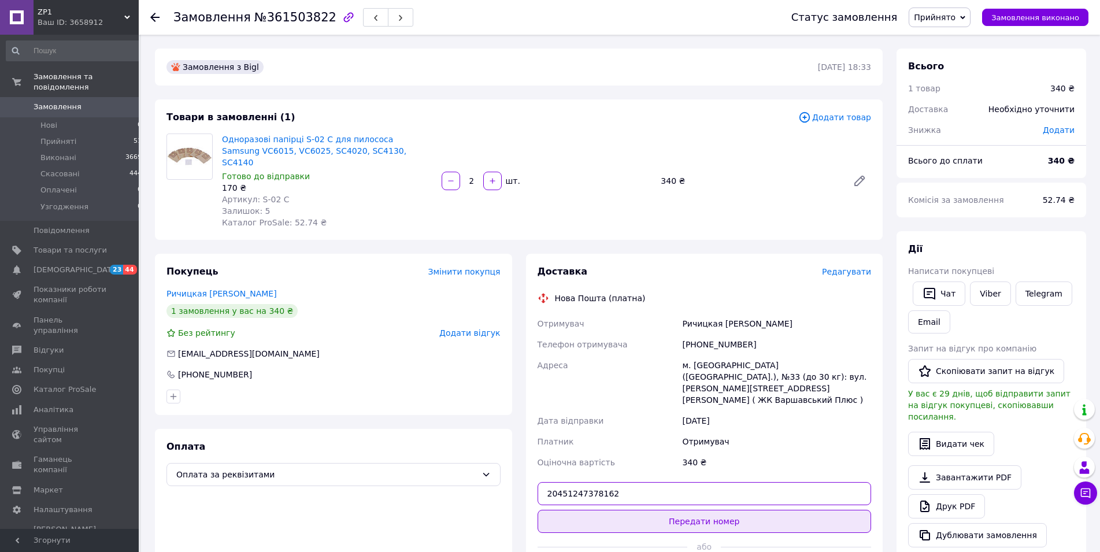
type input "20451247378162"
click at [674, 510] on button "Передати номер" at bounding box center [705, 521] width 334 height 23
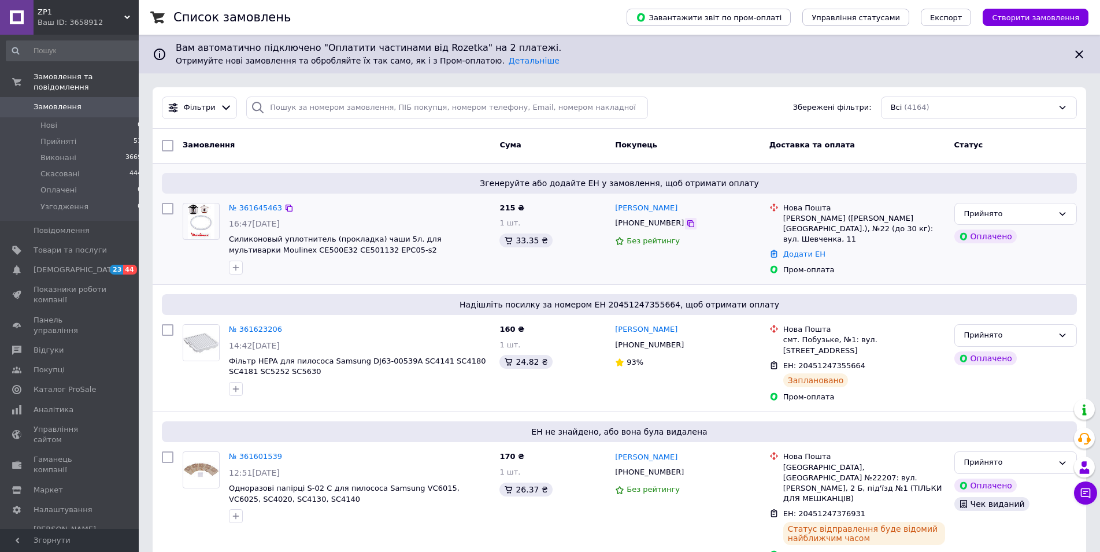
click at [686, 225] on icon at bounding box center [690, 223] width 9 height 9
click at [239, 208] on link "№ 361645463" at bounding box center [255, 207] width 53 height 9
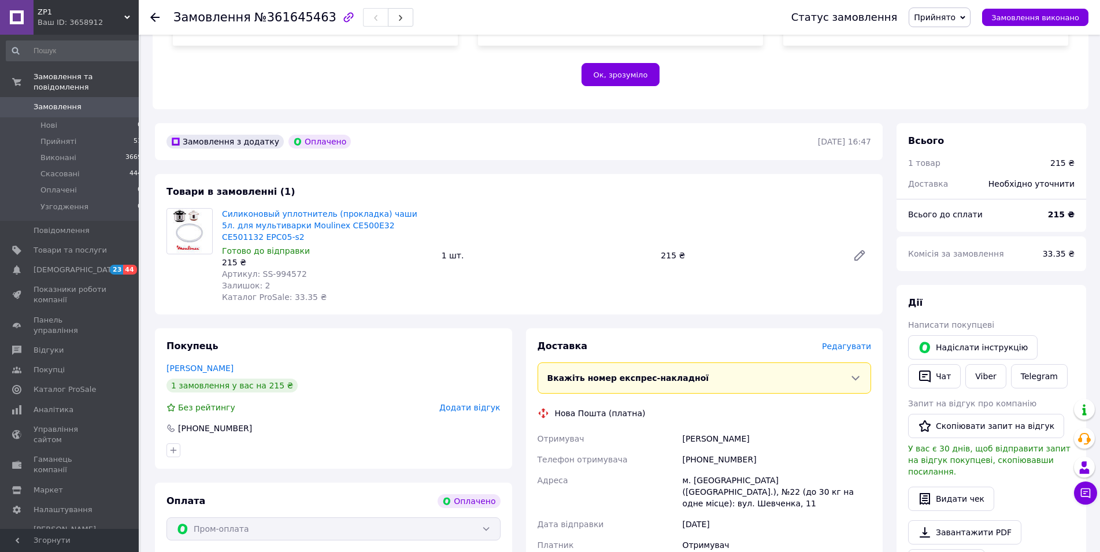
scroll to position [472, 0]
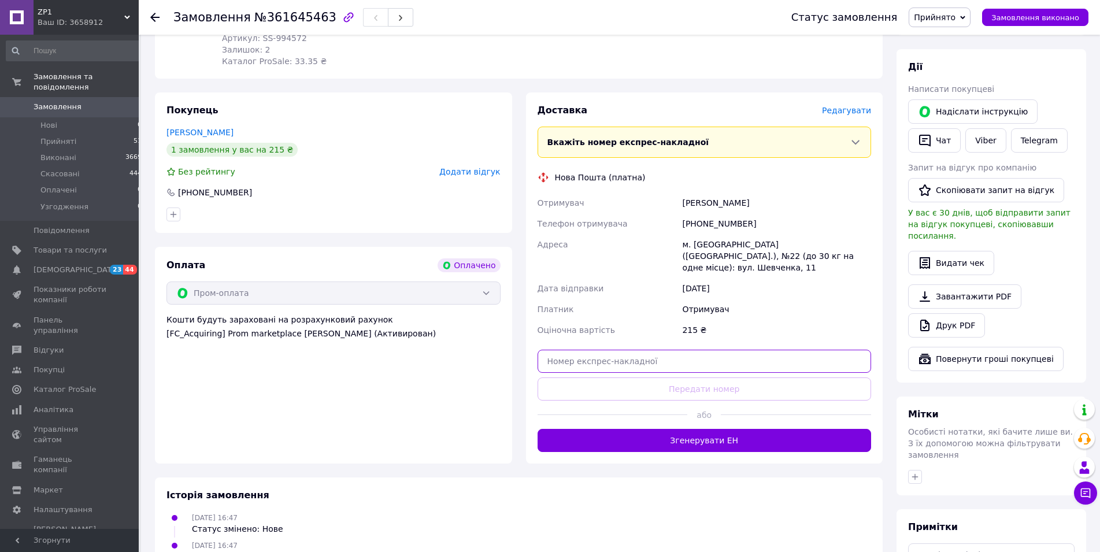
paste input "20451247379147"
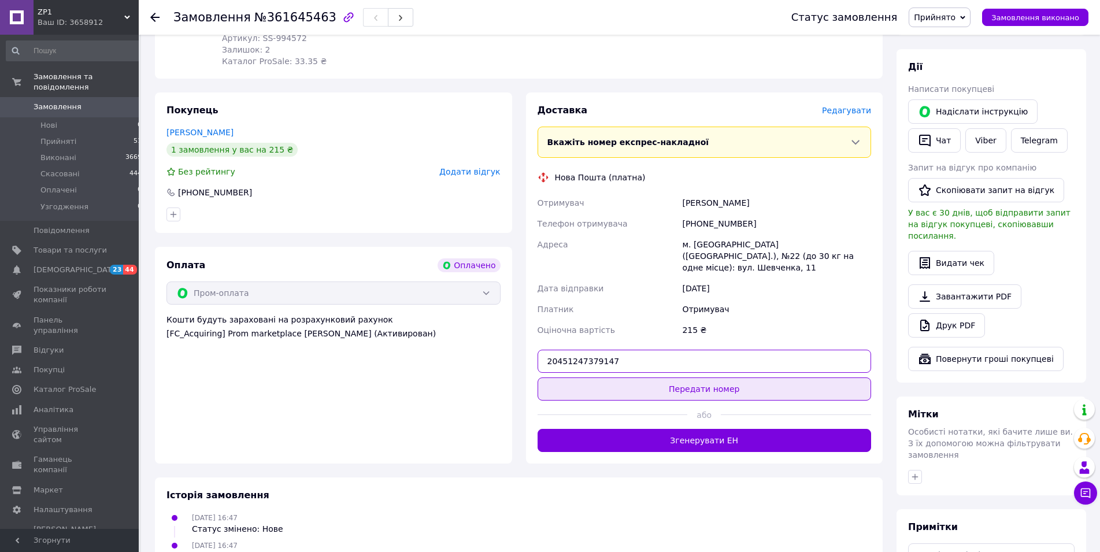
type input "20451247379147"
click at [691, 377] on button "Передати номер" at bounding box center [705, 388] width 334 height 23
